Goal: Transaction & Acquisition: Purchase product/service

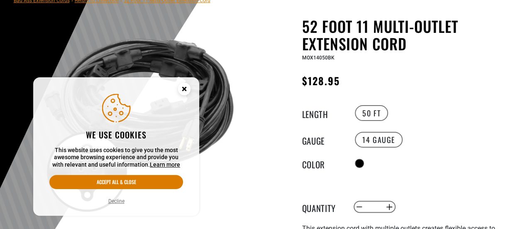
scroll to position [73, 0]
click at [177, 86] on icon "Cookie Consent" at bounding box center [184, 90] width 25 height 25
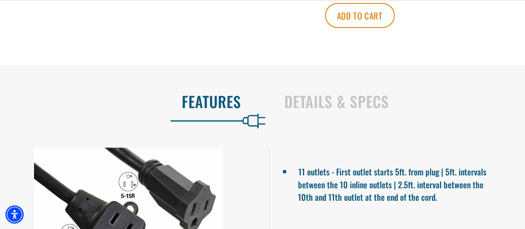
scroll to position [434, 0]
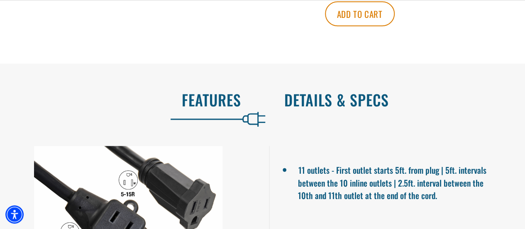
click at [328, 102] on h2 "Details & Specs" at bounding box center [396, 99] width 224 height 17
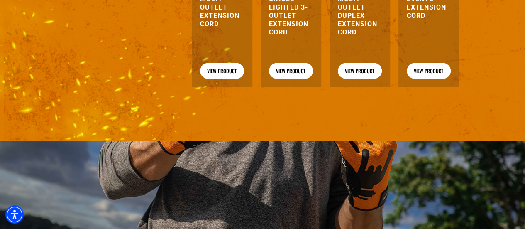
scroll to position [992, 0]
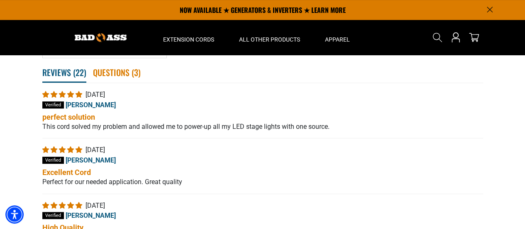
click at [115, 71] on span "Questions ( 3 )" at bounding box center [117, 72] width 48 height 18
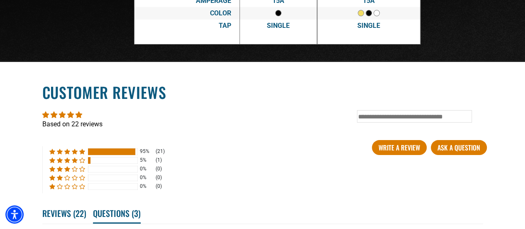
scroll to position [1633, 0]
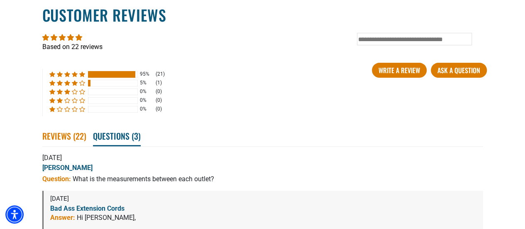
click at [56, 132] on span "Reviews ( 22 )" at bounding box center [64, 136] width 44 height 18
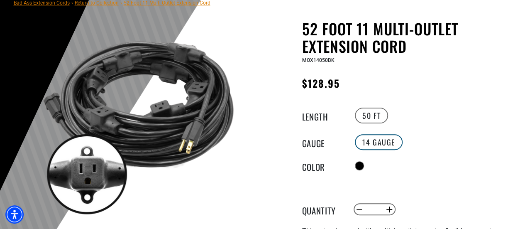
scroll to position [83, 0]
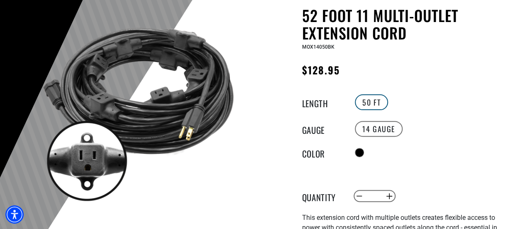
click at [375, 108] on label "50 FT" at bounding box center [371, 102] width 33 height 16
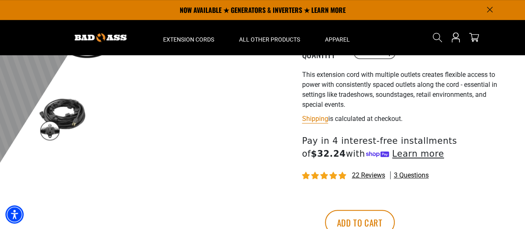
scroll to position [208, 0]
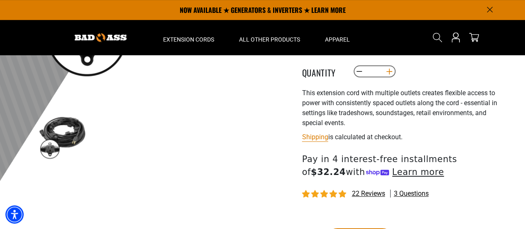
click at [392, 67] on button "Increase quantity for 52 Foot 11 Multi-Outlet Extension Cord" at bounding box center [389, 71] width 13 height 14
type input "*"
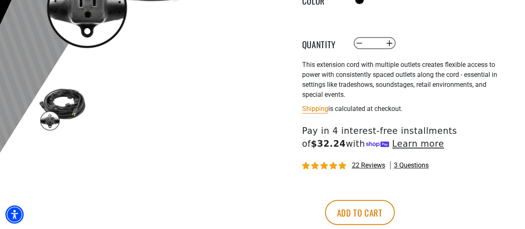
scroll to position [249, 0]
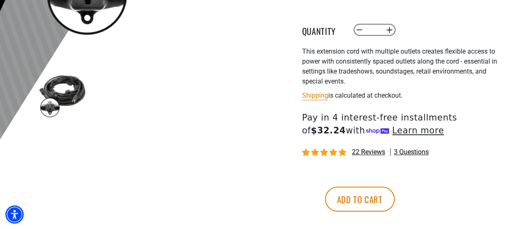
click at [304, 173] on shop-pay-wallet-button at bounding box center [304, 175] width 2 height 8
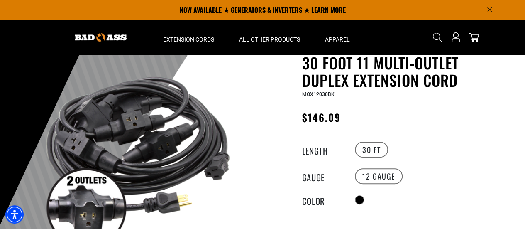
scroll to position [32, 0]
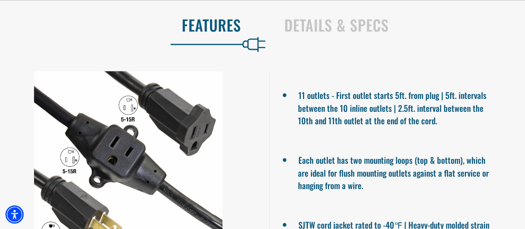
scroll to position [511, 0]
